Goal: Task Accomplishment & Management: Use online tool/utility

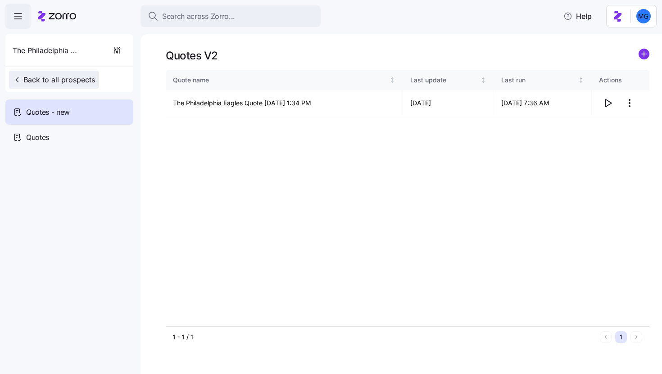
click at [68, 79] on span "Back to all prospects" at bounding box center [54, 79] width 82 height 11
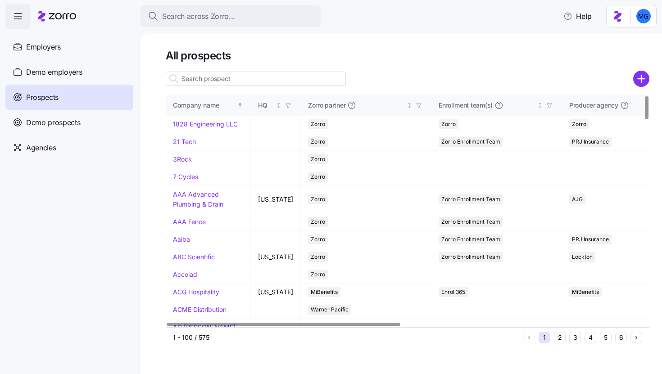
click at [236, 80] on input at bounding box center [256, 79] width 180 height 14
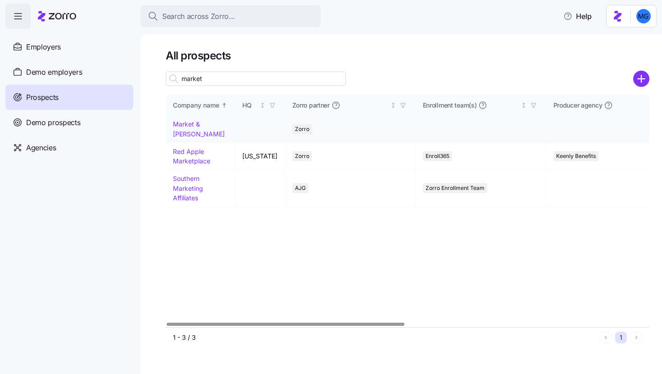
type input "market"
click at [198, 126] on link "Market & [PERSON_NAME]" at bounding box center [199, 129] width 52 height 18
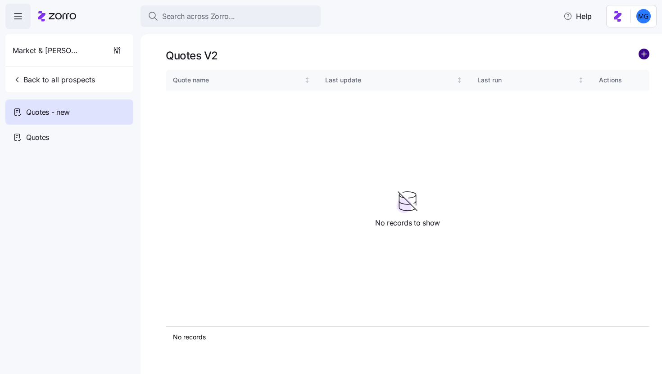
click at [647, 53] on circle "add icon" at bounding box center [644, 54] width 10 height 10
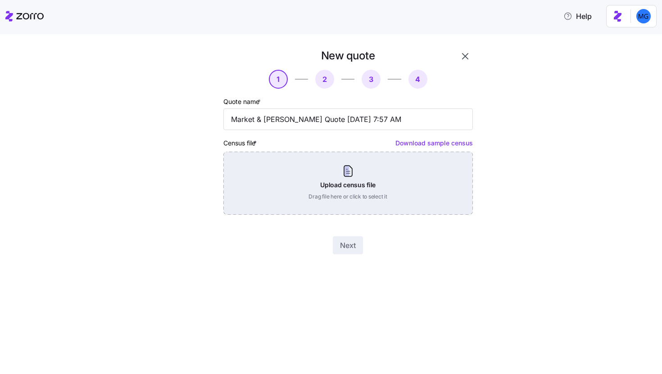
click at [361, 193] on div "Upload census file Drag file here or click to select it" at bounding box center [348, 183] width 250 height 63
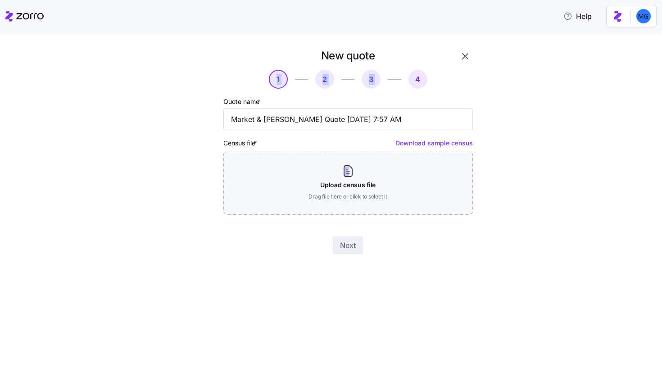
click at [464, 64] on div "New quote 1 2 3 4 Quote name * Market & [PERSON_NAME] Quote [DATE] 7:57 AM Cens…" at bounding box center [348, 151] width 257 height 213
click at [465, 57] on icon "button" at bounding box center [465, 56] width 11 height 11
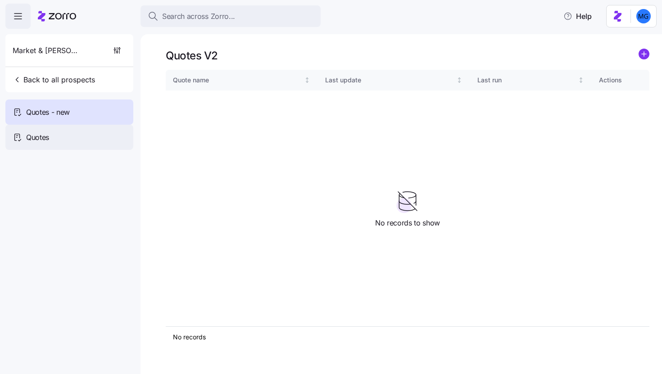
click at [79, 140] on div "Quotes" at bounding box center [69, 137] width 128 height 25
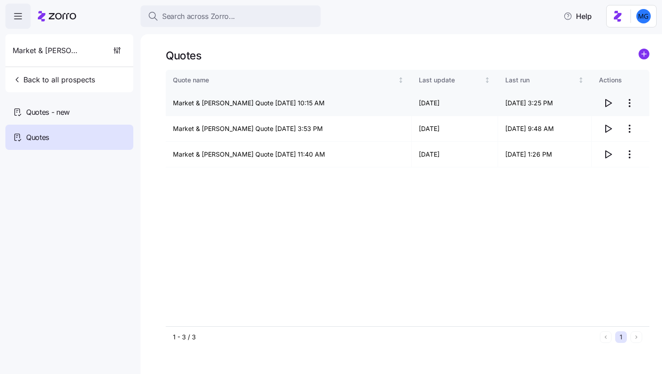
click at [608, 105] on icon "button" at bounding box center [609, 103] width 6 height 7
click at [606, 155] on icon "button" at bounding box center [609, 154] width 6 height 7
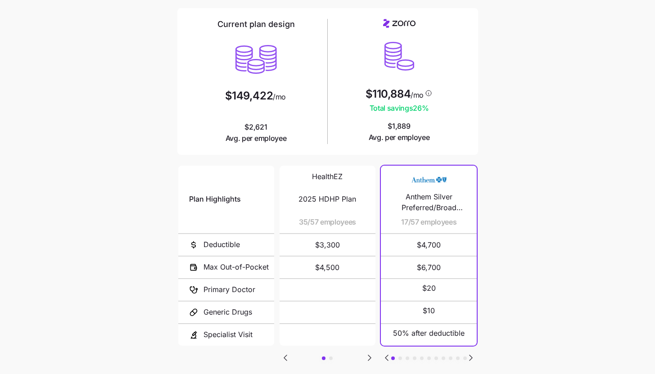
scroll to position [117, 0]
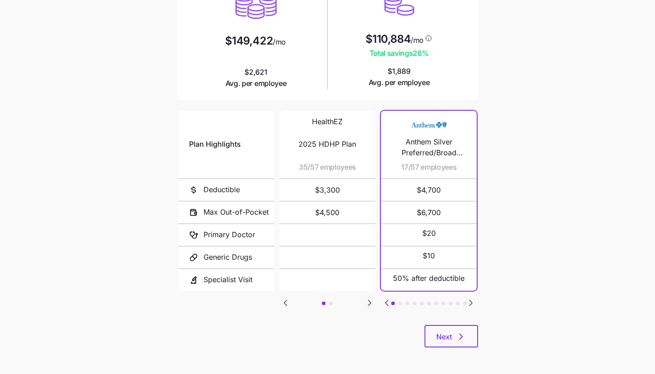
click at [474, 301] on icon "Go to next slide" at bounding box center [471, 303] width 11 height 11
click at [389, 298] on icon "Go to previous slide" at bounding box center [386, 303] width 11 height 11
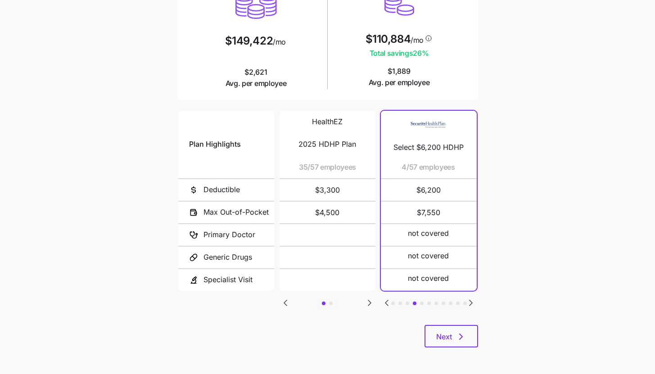
click at [389, 298] on icon "Go to previous slide" at bounding box center [386, 303] width 11 height 11
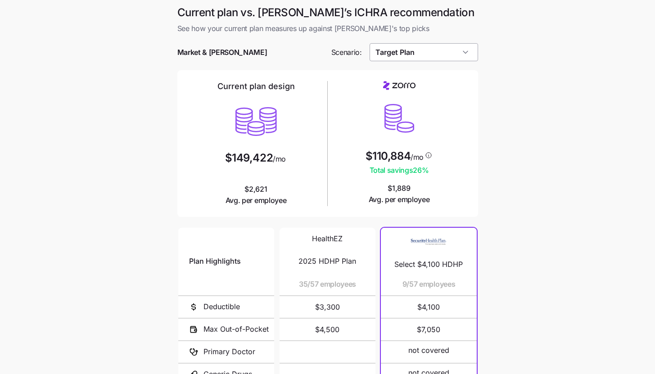
click at [466, 52] on input "Target Plan" at bounding box center [424, 52] width 109 height 18
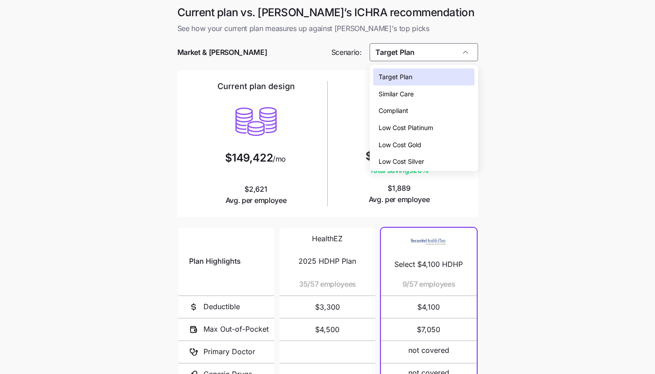
click at [460, 77] on div "Target Plan" at bounding box center [423, 76] width 101 height 17
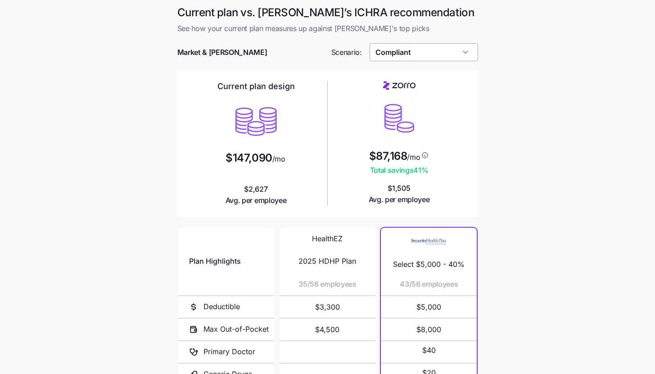
click at [472, 57] on input "Compliant" at bounding box center [424, 52] width 109 height 18
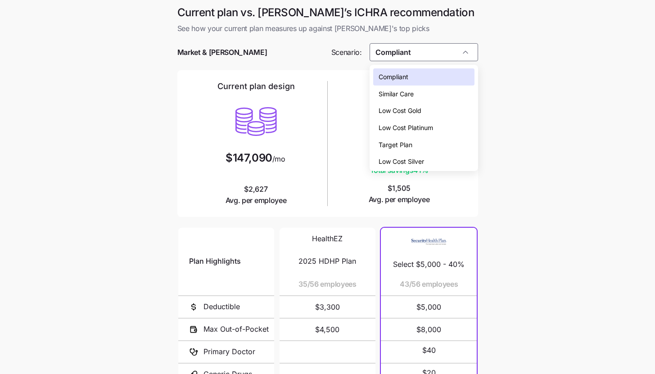
click at [445, 141] on div "Target Plan" at bounding box center [423, 144] width 101 height 17
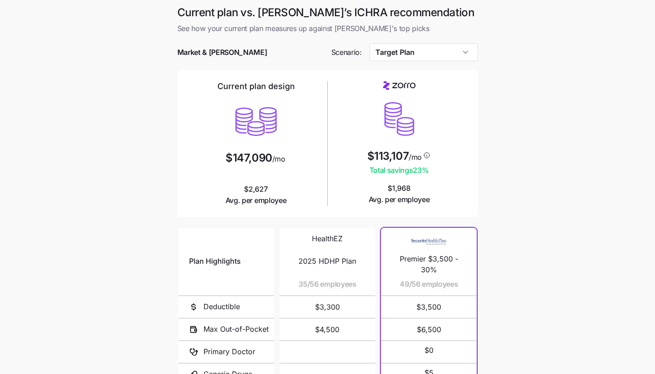
type input "Target Plan"
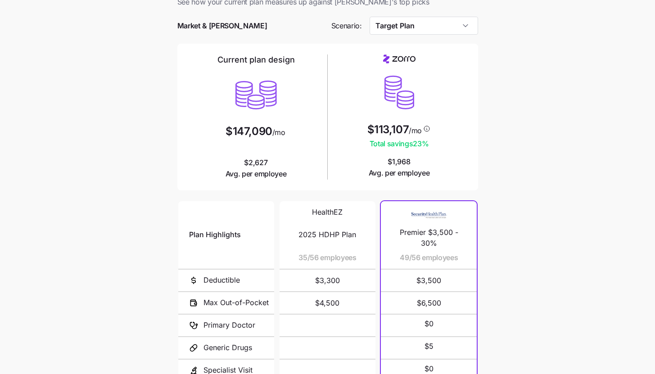
scroll to position [117, 0]
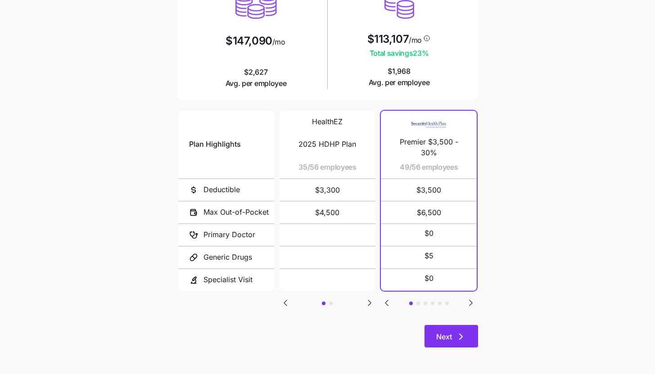
click at [467, 335] on button "Next" at bounding box center [452, 336] width 54 height 23
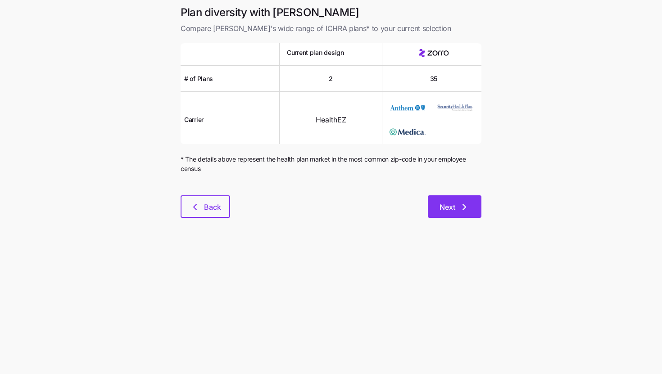
click at [468, 215] on button "Next" at bounding box center [455, 206] width 54 height 23
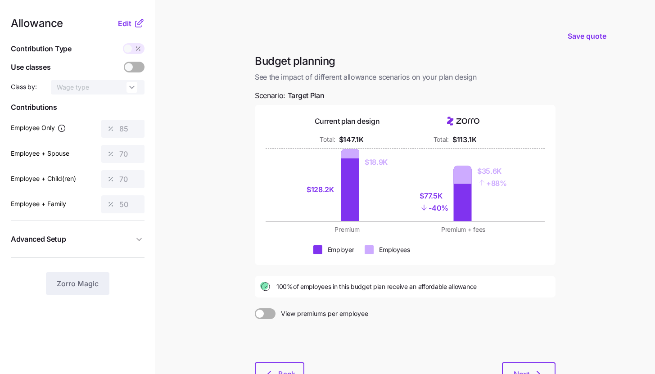
click at [137, 21] on icon at bounding box center [139, 23] width 11 height 11
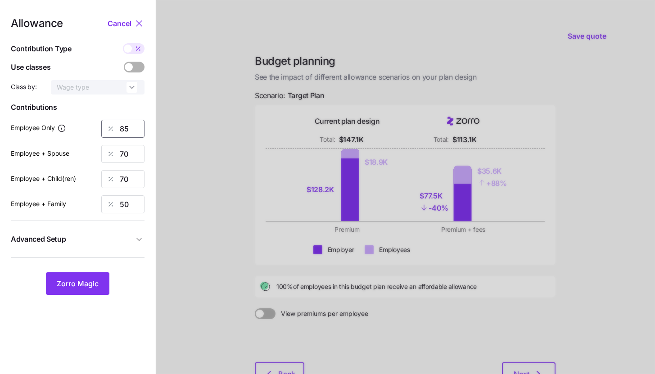
click at [129, 130] on input "85" at bounding box center [122, 129] width 43 height 18
type input "95"
type input "959"
type input "95"
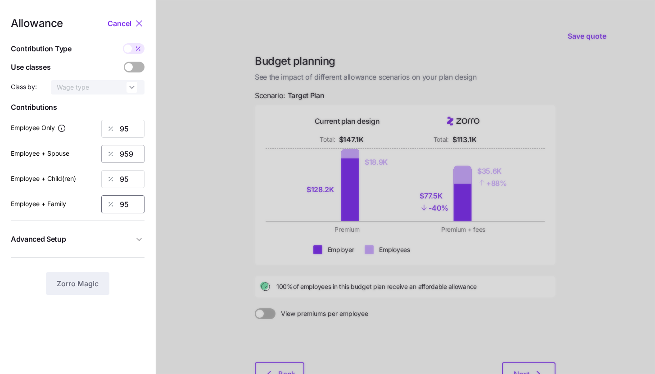
type input "95"
click at [138, 153] on input "959" at bounding box center [122, 154] width 43 height 18
type input "95"
click at [111, 238] on span "Advanced Setup" at bounding box center [72, 239] width 123 height 11
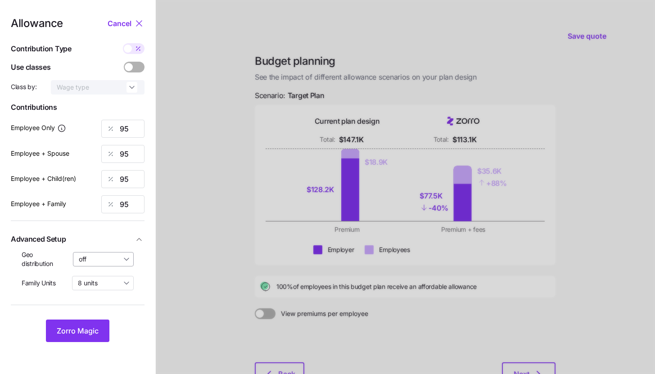
click at [109, 263] on input "off" at bounding box center [103, 259] width 61 height 14
click at [107, 309] on span "By state (2)" at bounding box center [99, 312] width 35 height 10
type input "By state (2)"
click at [101, 329] on button "Zorro Magic" at bounding box center [78, 331] width 64 height 23
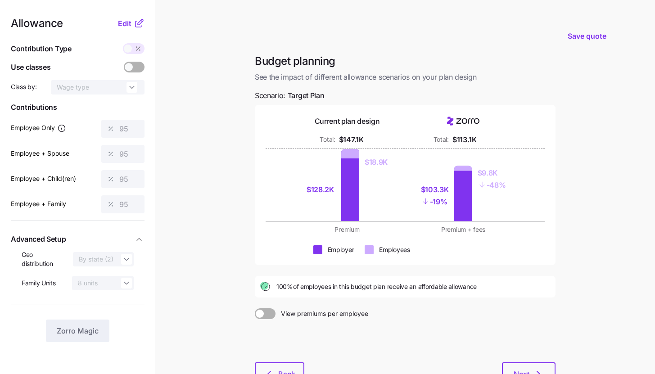
click at [645, 287] on main "Save quote Budget planning See the impact of different allowance scenarios on y…" at bounding box center [327, 221] width 655 height 443
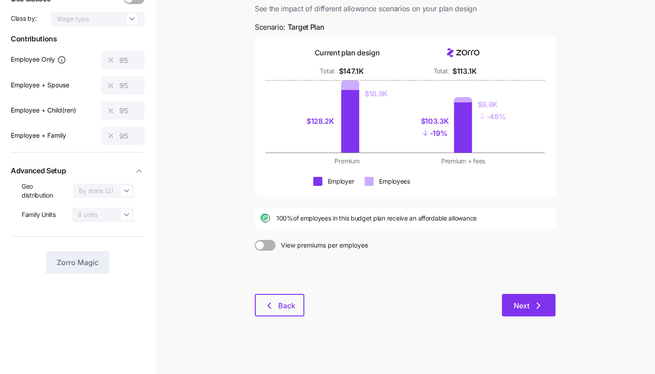
click at [531, 311] on button "Next" at bounding box center [529, 305] width 54 height 23
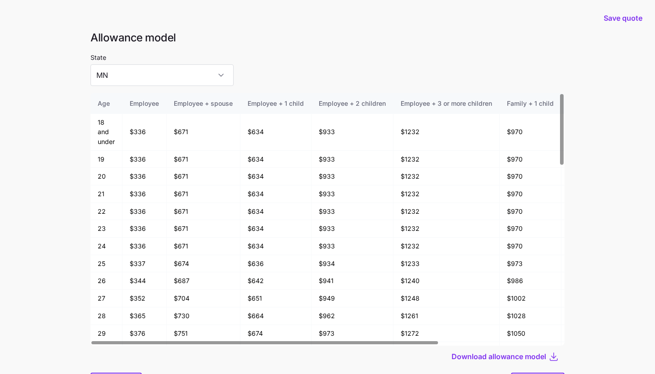
scroll to position [48, 0]
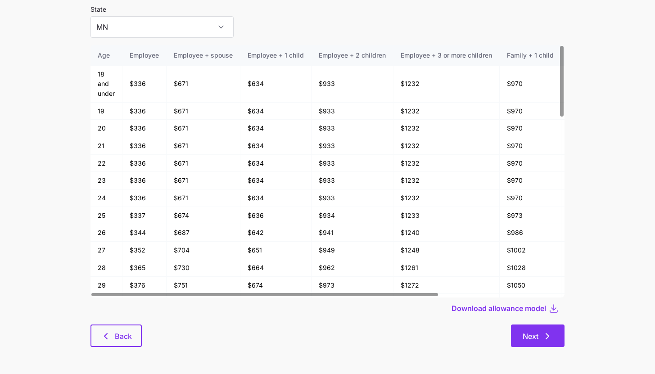
click at [562, 331] on button "Next" at bounding box center [538, 336] width 54 height 23
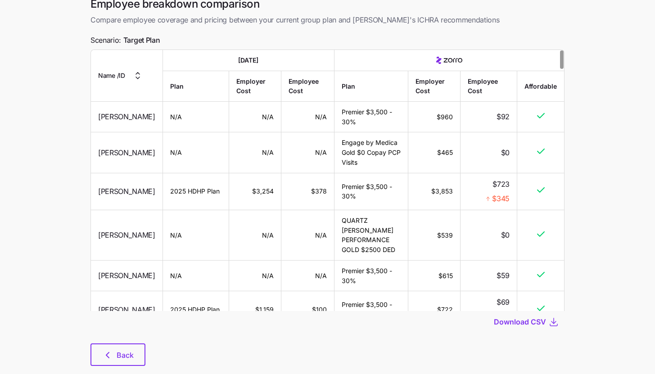
scroll to position [55, 0]
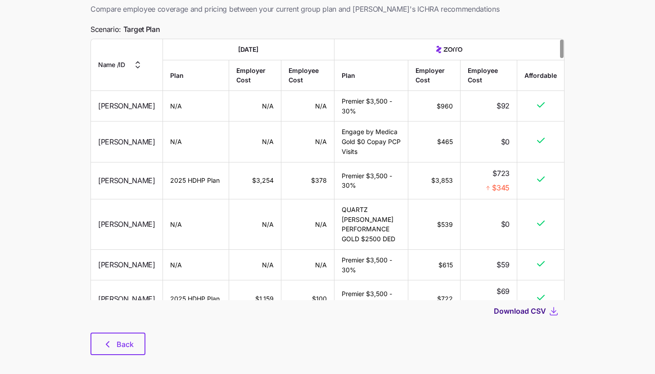
click at [540, 311] on span "Download CSV" at bounding box center [520, 311] width 52 height 11
click at [128, 354] on button "Back" at bounding box center [118, 344] width 55 height 23
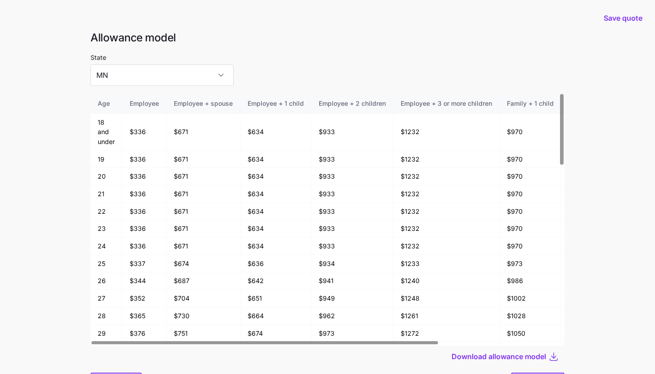
scroll to position [48, 0]
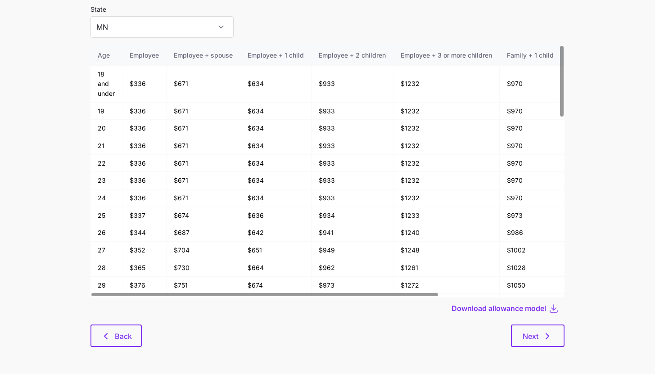
click at [120, 319] on div "Allowance model State MN Age Employee Employee + spouse Employee + 1 child Empl…" at bounding box center [327, 170] width 489 height 376
click at [121, 331] on button "Back" at bounding box center [116, 336] width 51 height 23
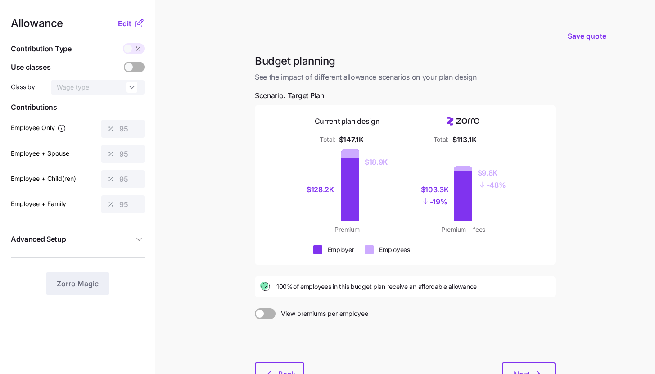
click at [129, 16] on nav "Allowance Edit Contribution Type Use classes Class by: Wage type Contributions …" at bounding box center [77, 221] width 155 height 443
click at [130, 21] on span "Edit" at bounding box center [125, 23] width 14 height 11
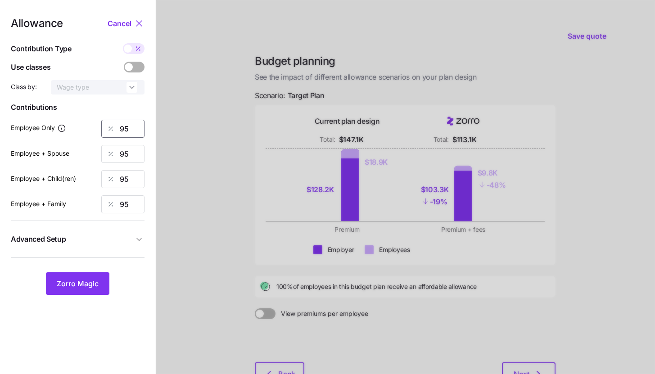
click at [132, 122] on input "95" at bounding box center [122, 129] width 43 height 18
type input "90"
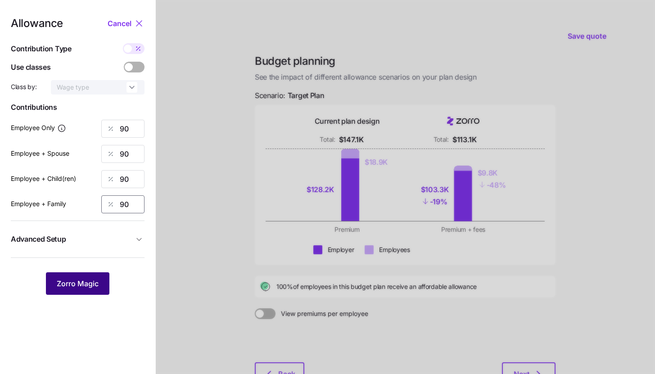
type input "90"
click at [93, 283] on span "Zorro Magic" at bounding box center [78, 283] width 42 height 11
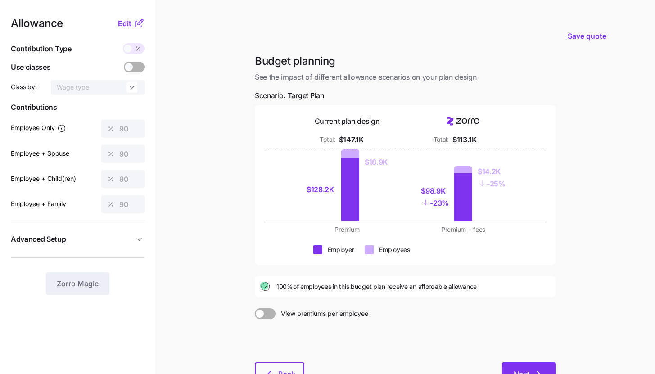
click at [532, 363] on button "Next" at bounding box center [529, 374] width 54 height 23
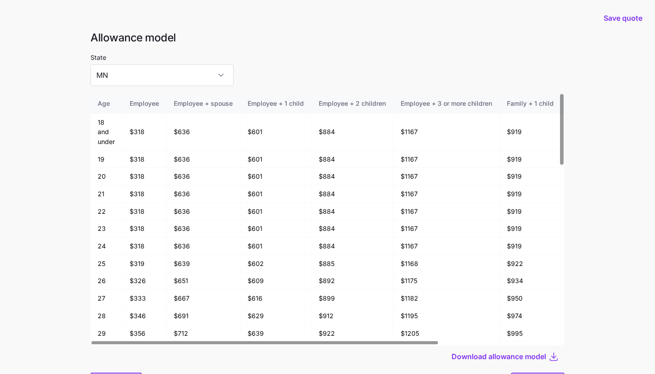
scroll to position [48, 0]
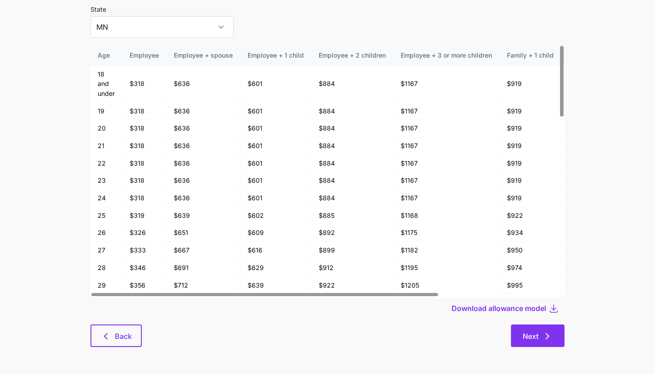
click at [552, 332] on icon "button" at bounding box center [547, 336] width 11 height 11
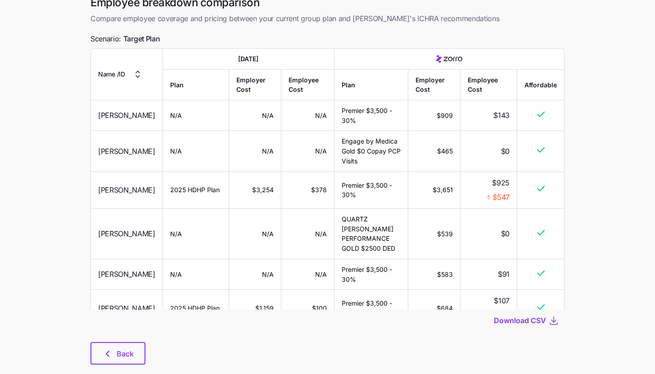
scroll to position [64, 0]
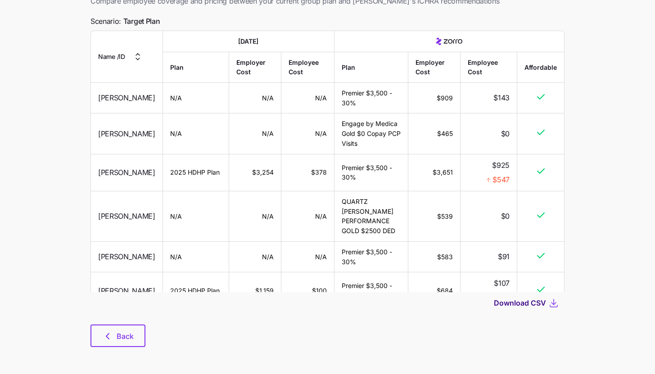
click at [540, 303] on span "Download CSV" at bounding box center [520, 303] width 52 height 11
click at [114, 358] on main "Save quote Employee breakdown comparison Compare employee coverage and pricing …" at bounding box center [327, 155] width 655 height 438
click at [122, 342] on button "Back" at bounding box center [118, 336] width 55 height 23
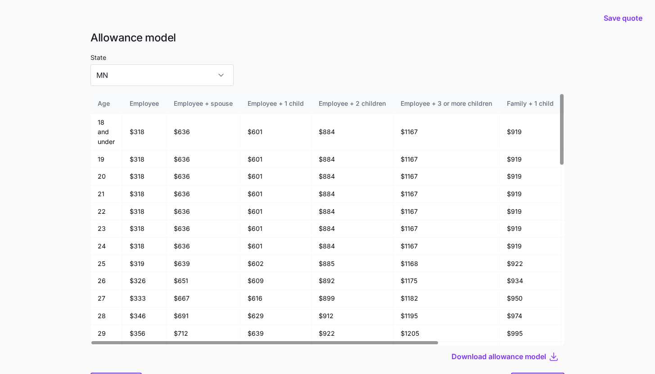
scroll to position [48, 0]
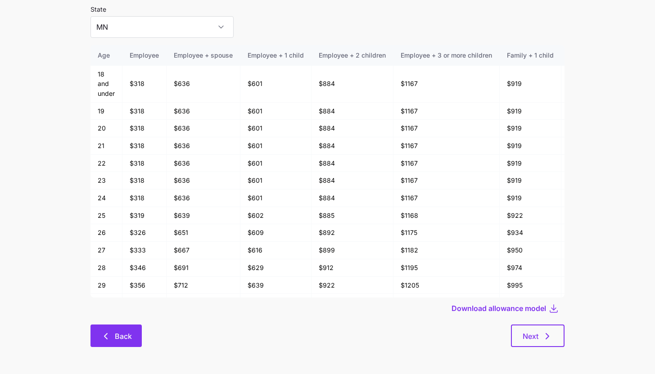
click at [113, 328] on button "Back" at bounding box center [116, 336] width 51 height 23
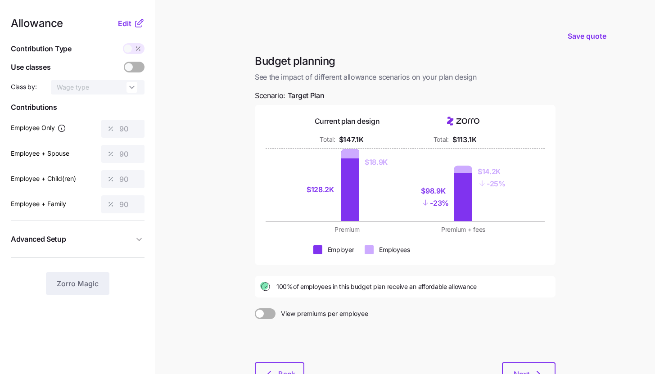
click at [136, 26] on icon at bounding box center [139, 24] width 6 height 6
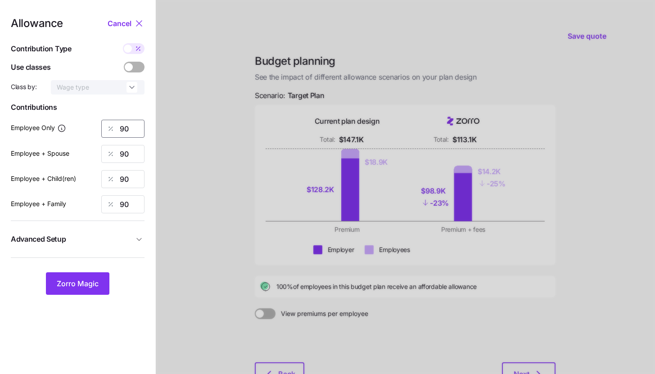
click at [128, 132] on input "90" at bounding box center [122, 129] width 43 height 18
type input "85"
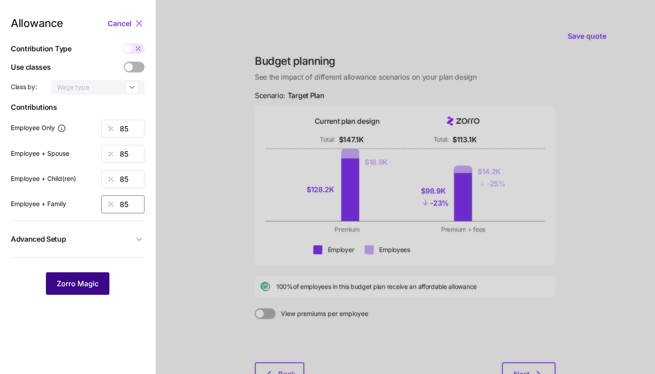
type input "85"
click at [98, 283] on span "Zorro Magic" at bounding box center [78, 283] width 42 height 11
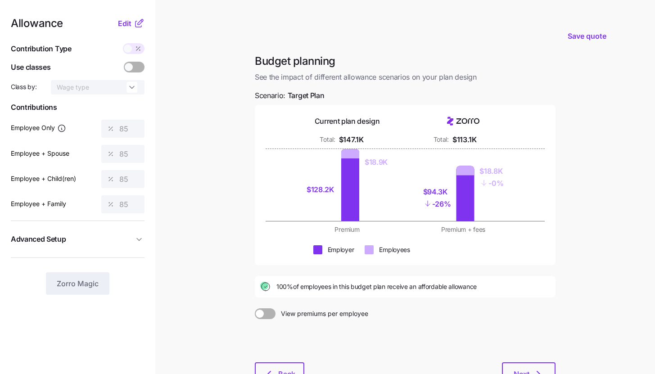
scroll to position [68, 0]
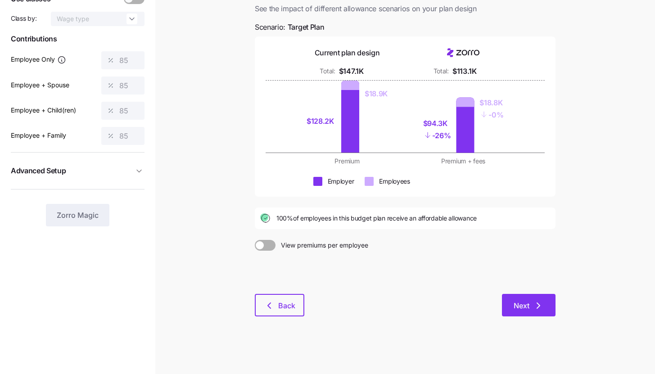
click at [532, 315] on button "Next" at bounding box center [529, 305] width 54 height 23
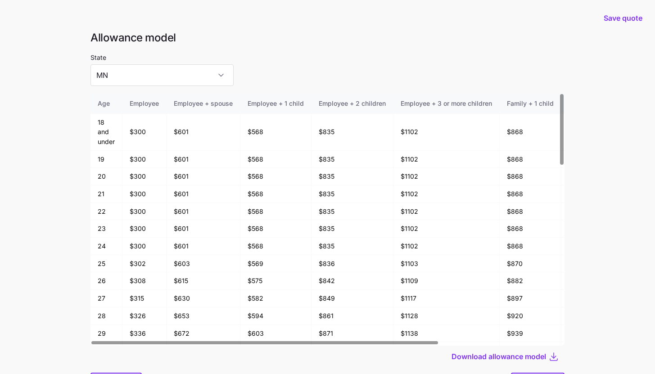
scroll to position [48, 0]
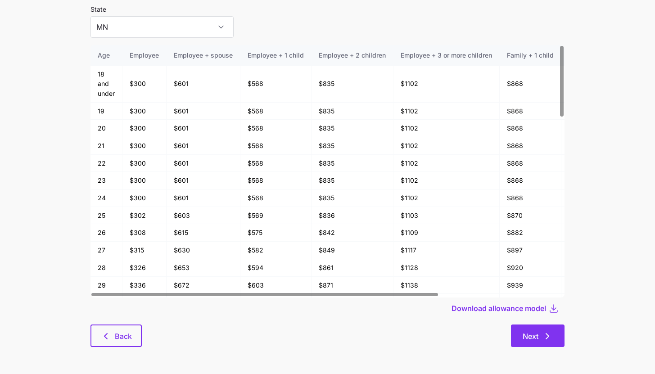
click at [542, 340] on span "Next" at bounding box center [538, 336] width 30 height 11
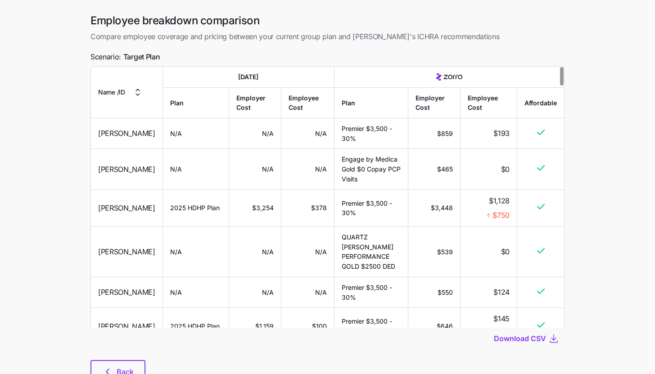
scroll to position [41, 0]
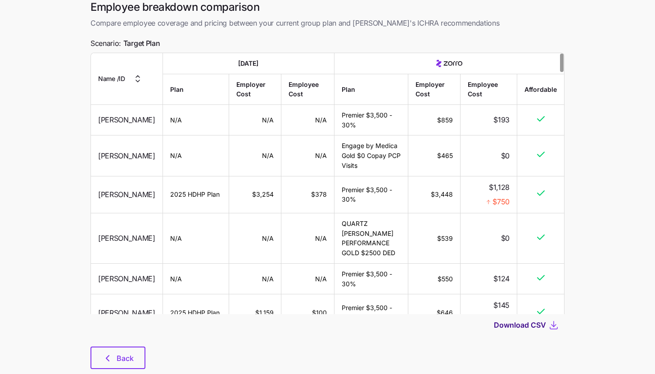
click at [531, 331] on span "Download CSV" at bounding box center [520, 325] width 52 height 11
